Goal: Task Accomplishment & Management: Manage account settings

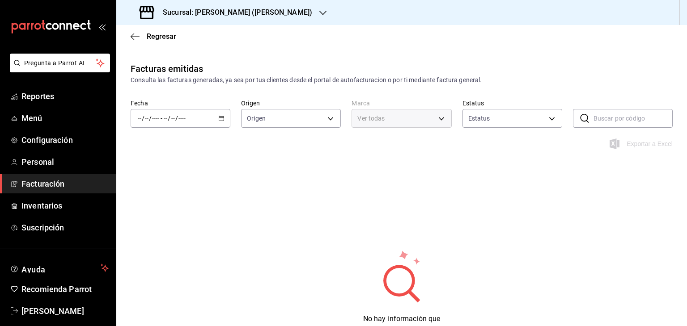
type input "ORDER_INVOICE,GENERAL_INVOICE"
type input "ACTIVE,PENDING_CANCELLATION,CANCELLED,PRE_CANCELLED"
type input "abf2cea4-0948-4336-b884-fca71a5b1efa"
click at [73, 96] on span "Reportes" at bounding box center [64, 96] width 87 height 12
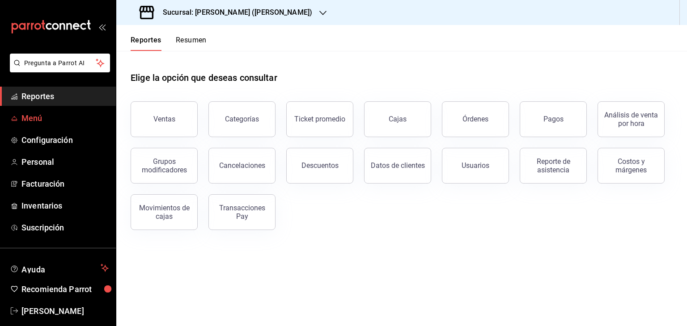
click at [33, 118] on span "Menú" at bounding box center [64, 118] width 87 height 12
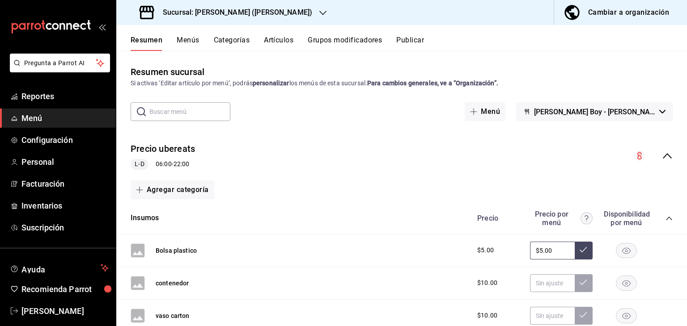
click at [614, 17] on div "Cambiar a organización" at bounding box center [628, 12] width 81 height 13
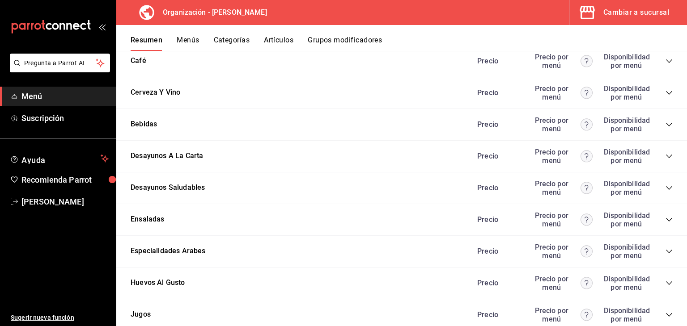
scroll to position [1207, 0]
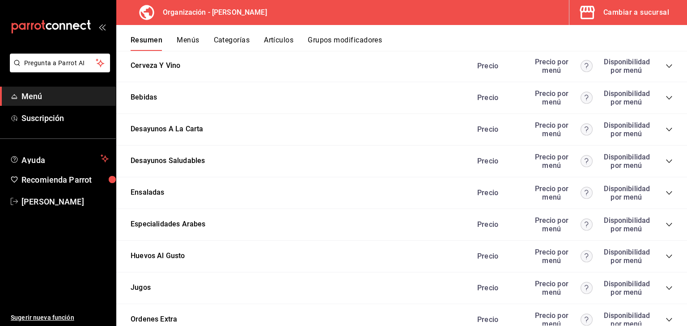
click at [666, 255] on icon "collapse-category-row" at bounding box center [669, 257] width 6 height 4
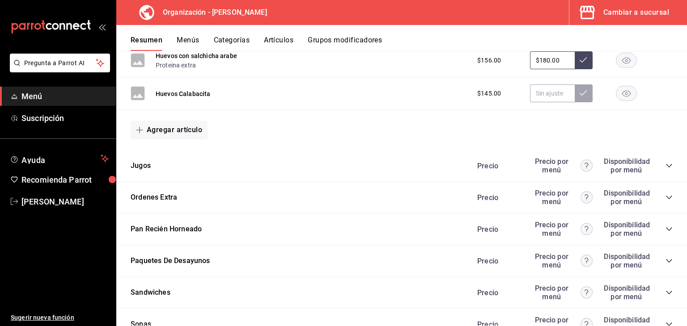
scroll to position [2056, 0]
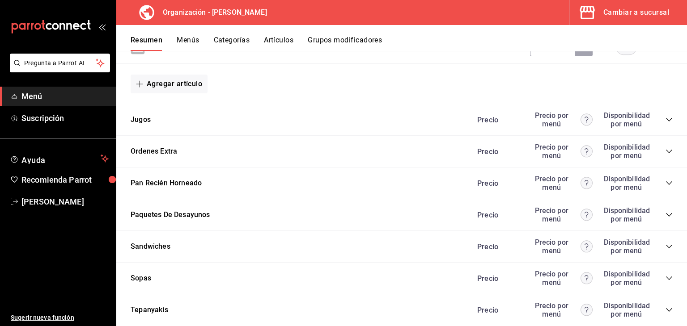
click at [665, 151] on icon "collapse-category-row" at bounding box center [668, 151] width 7 height 7
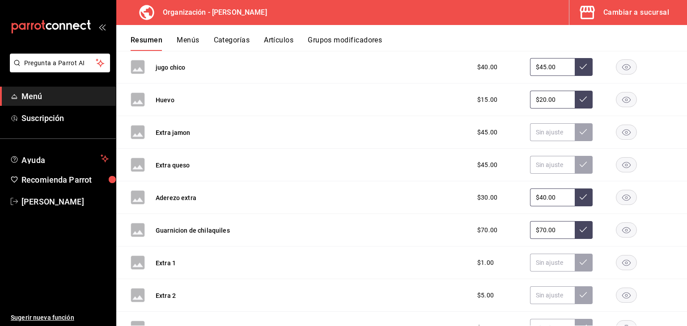
scroll to position [2414, 0]
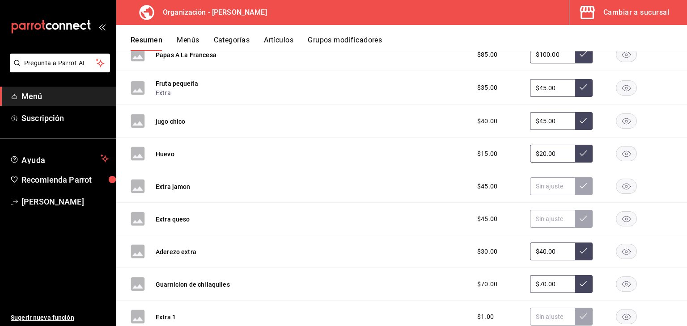
click at [551, 156] on input "$20.00" at bounding box center [552, 154] width 45 height 18
type input "$2.00"
type input "$30.00"
click at [579, 156] on icon at bounding box center [582, 153] width 7 height 7
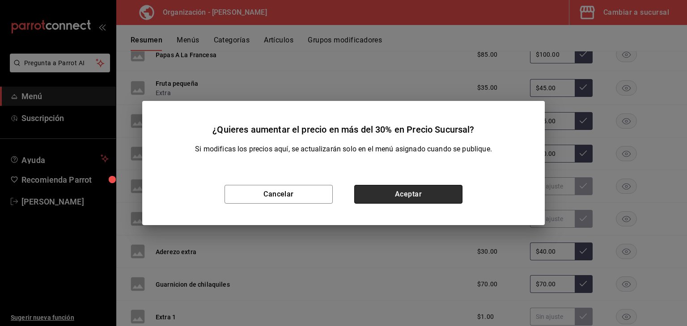
click at [414, 199] on button "Aceptar" at bounding box center [408, 194] width 108 height 19
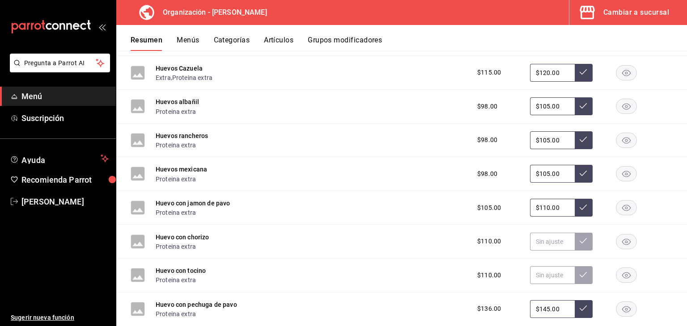
scroll to position [1609, 0]
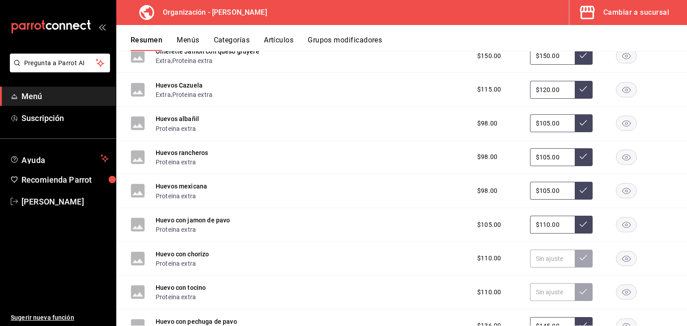
click at [185, 37] on button "Menús" at bounding box center [188, 43] width 22 height 15
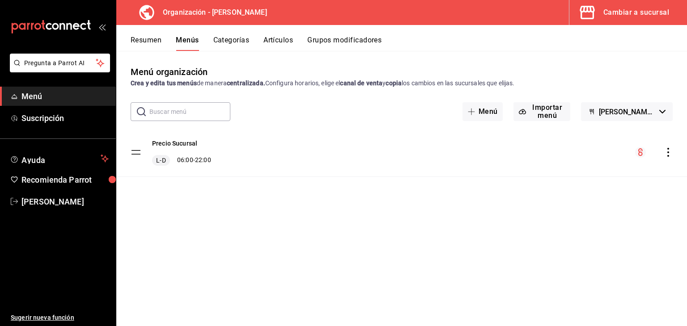
click at [670, 147] on div "menu-maker-table" at bounding box center [654, 152] width 38 height 11
click at [668, 151] on icon "actions" at bounding box center [667, 152] width 9 height 9
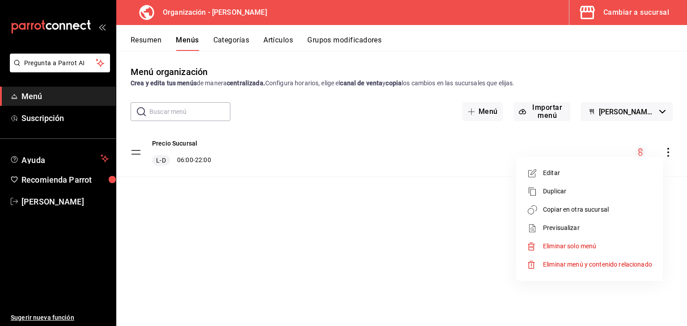
click at [569, 208] on span "Copiar en otra sucursal" at bounding box center [597, 209] width 109 height 9
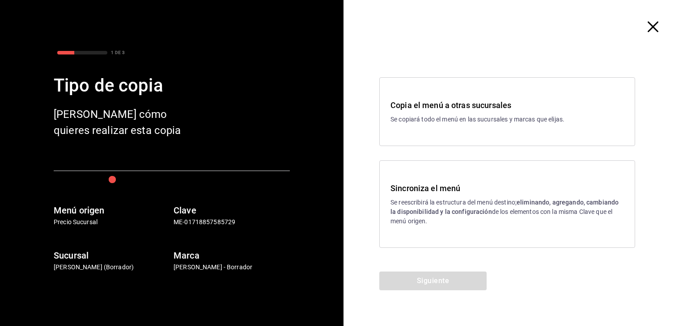
click at [430, 205] on p "Se reescribirá la estructura del menú destino; eliminando, agregando, cambiando…" at bounding box center [506, 212] width 233 height 28
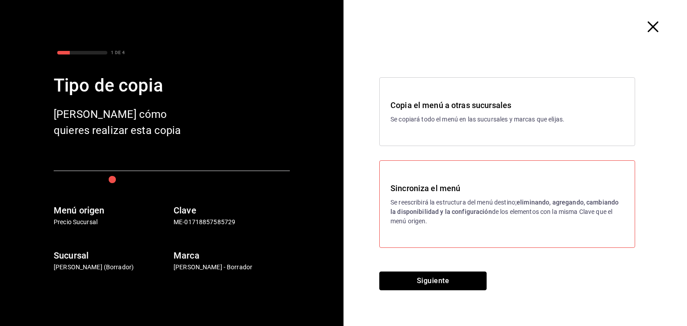
click at [429, 275] on button "Siguiente" at bounding box center [432, 281] width 107 height 19
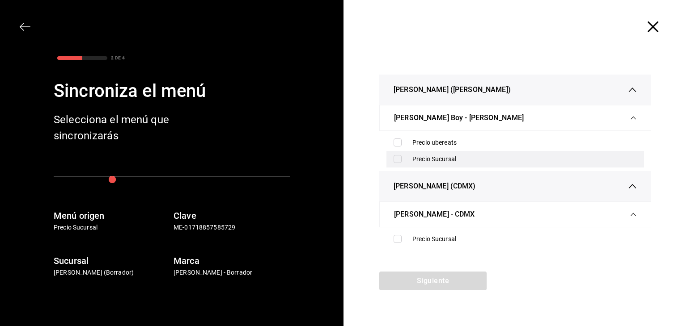
click at [396, 160] on input "checkbox" at bounding box center [397, 159] width 8 height 8
checkbox input "true"
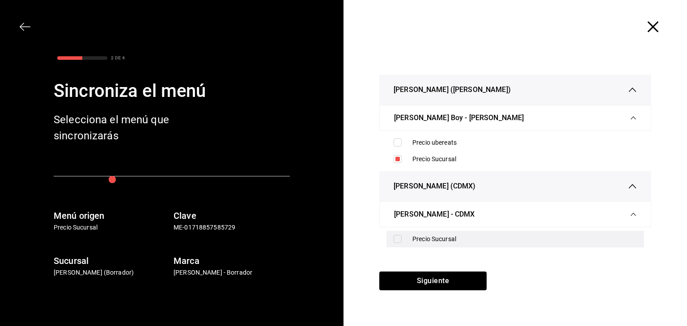
click at [399, 239] on input "checkbox" at bounding box center [397, 239] width 8 height 8
checkbox input "true"
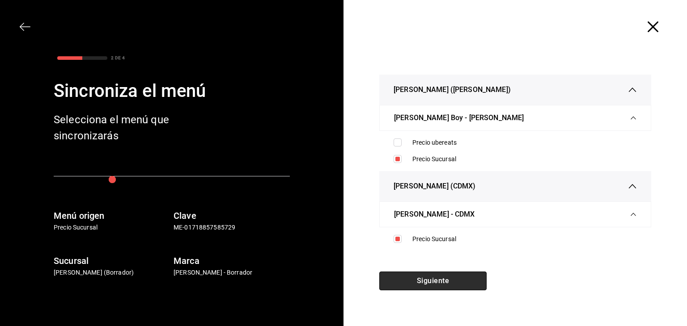
click at [466, 282] on button "Siguiente" at bounding box center [432, 281] width 107 height 19
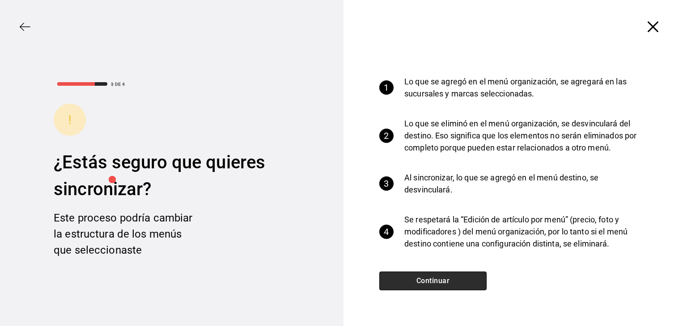
click at [466, 282] on button "Continuar" at bounding box center [432, 281] width 107 height 19
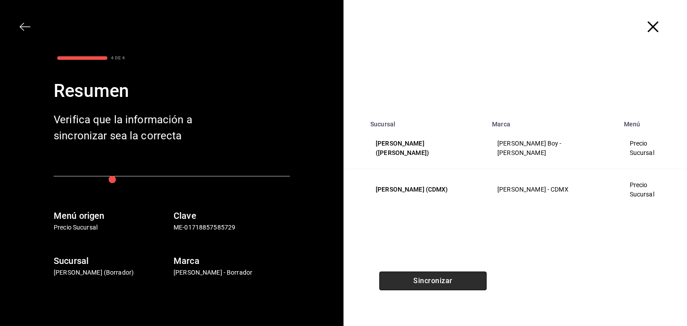
click at [466, 282] on button "Sincronizar" at bounding box center [432, 281] width 107 height 19
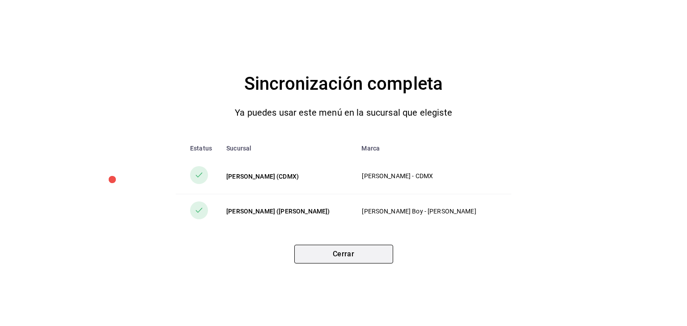
click at [366, 255] on button "Cerrar" at bounding box center [343, 254] width 99 height 19
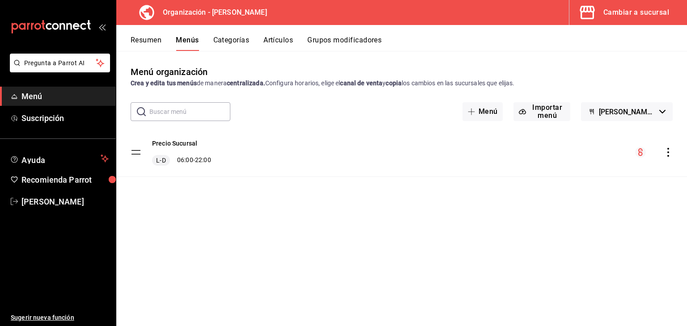
click at [619, 11] on div "Cambiar a sucursal" at bounding box center [636, 12] width 66 height 13
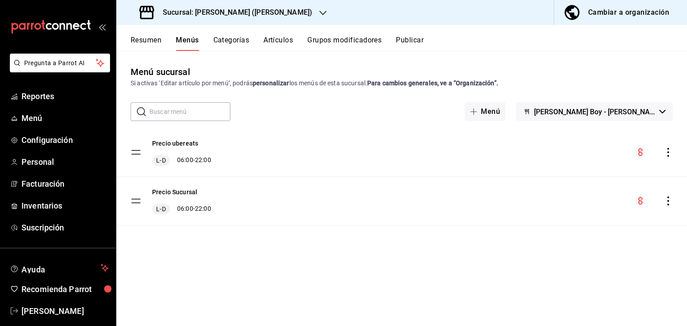
click at [215, 10] on h3 "Sucursal: [PERSON_NAME] ([PERSON_NAME])" at bounding box center [234, 12] width 156 height 11
click at [190, 59] on div "[PERSON_NAME] (CDMX)" at bounding box center [183, 58] width 120 height 9
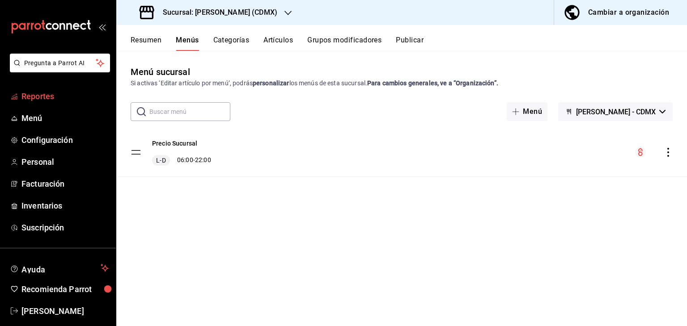
click at [46, 97] on span "Reportes" at bounding box center [64, 96] width 87 height 12
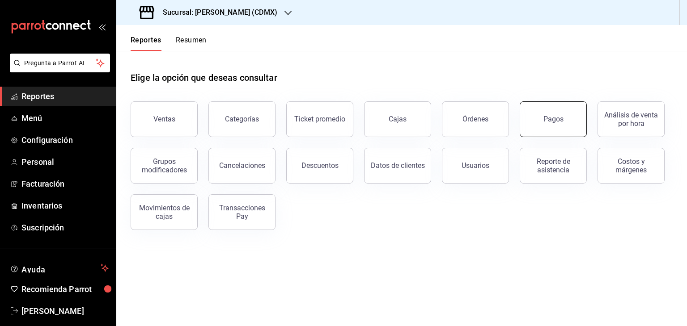
click at [555, 117] on div "Pagos" at bounding box center [553, 119] width 20 height 8
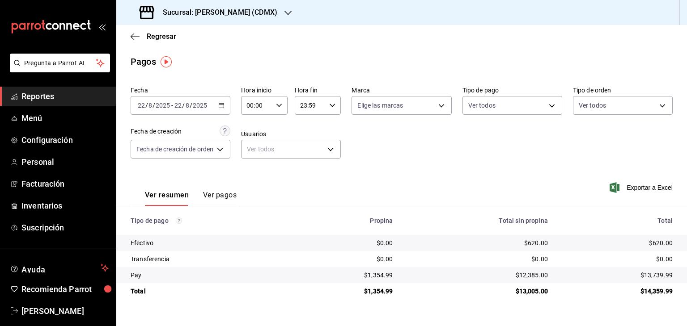
click at [223, 104] on icon "button" at bounding box center [221, 105] width 6 height 6
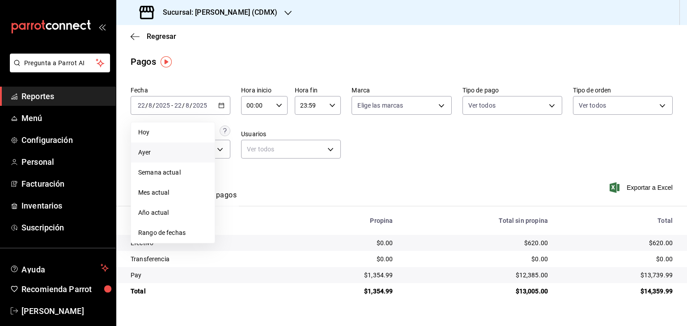
click at [161, 150] on span "Ayer" at bounding box center [172, 152] width 69 height 9
